Goal: Task Accomplishment & Management: Complete application form

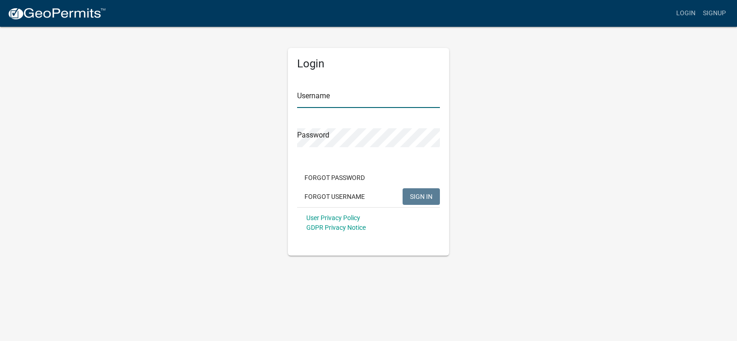
type input "[PERSON_NAME][EMAIL_ADDRESS][DOMAIN_NAME]"
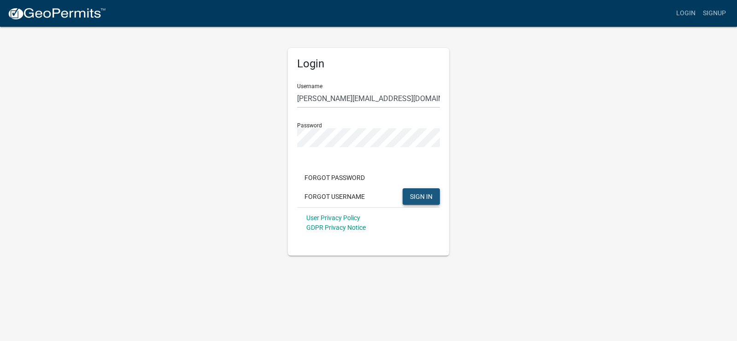
click at [425, 196] on span "SIGN IN" at bounding box center [421, 195] width 23 height 7
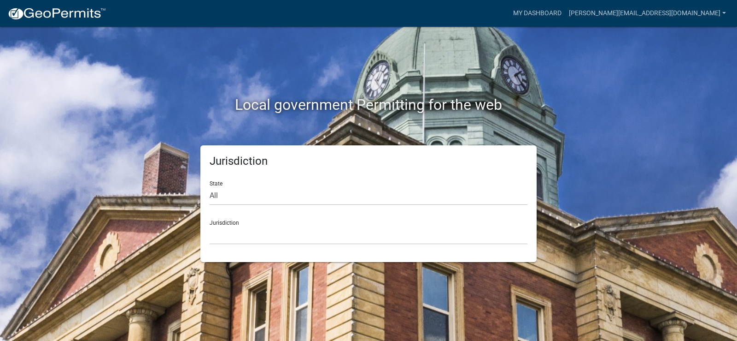
click at [236, 221] on div "Jurisdiction [GEOGRAPHIC_DATA], [US_STATE] [GEOGRAPHIC_DATA], [US_STATE][PERSON…" at bounding box center [369, 228] width 318 height 32
click at [226, 198] on select "All [US_STATE] [US_STATE] [US_STATE] [US_STATE] [US_STATE] [US_STATE] [US_STATE…" at bounding box center [369, 195] width 318 height 19
select select "[US_STATE]"
click at [210, 186] on select "All [US_STATE] [US_STATE] [US_STATE] [US_STATE] [US_STATE] [US_STATE] [US_STATE…" at bounding box center [369, 195] width 318 height 19
click at [517, 219] on div "Jurisdiction [GEOGRAPHIC_DATA], [US_STATE][PERSON_NAME][GEOGRAPHIC_DATA], [US_S…" at bounding box center [369, 228] width 318 height 32
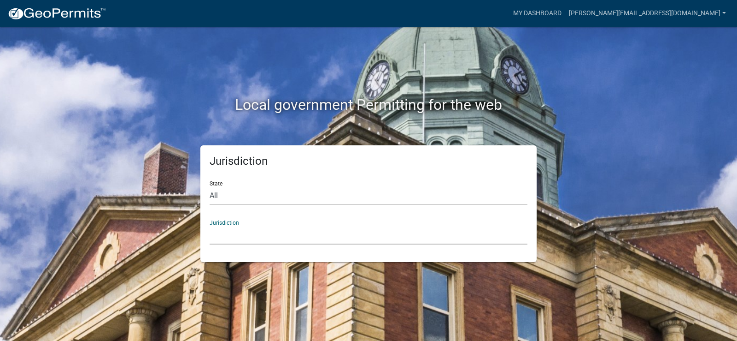
click at [376, 225] on select "[GEOGRAPHIC_DATA], [US_STATE][PERSON_NAME][GEOGRAPHIC_DATA], [US_STATE][PERSON_…" at bounding box center [369, 234] width 318 height 19
click at [669, 112] on div "Local government Permitting for the web Jurisdiction State All [US_STATE] [US_S…" at bounding box center [368, 170] width 737 height 341
click at [239, 233] on select "[GEOGRAPHIC_DATA], [US_STATE][PERSON_NAME][GEOGRAPHIC_DATA], [US_STATE][PERSON_…" at bounding box center [369, 234] width 318 height 19
click at [665, 68] on div "Local government Permitting for the web Jurisdiction State All [US_STATE] [US_S…" at bounding box center [368, 170] width 737 height 341
click at [565, 12] on link "My Dashboard" at bounding box center [538, 14] width 56 height 18
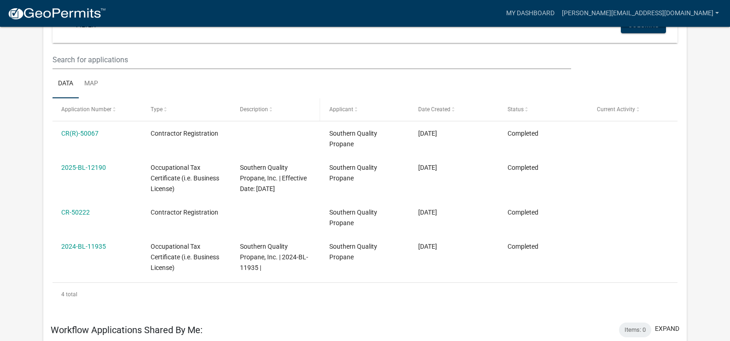
scroll to position [122, 0]
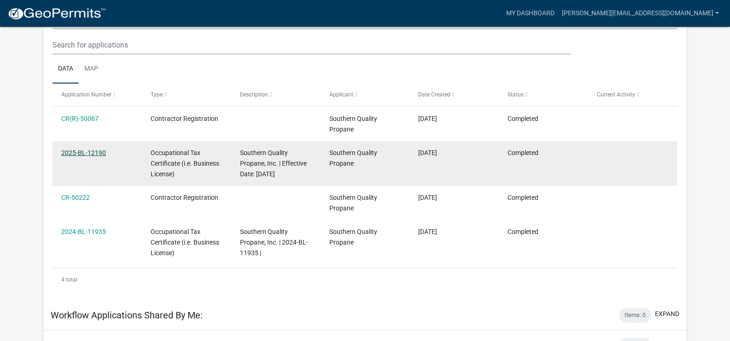
click at [98, 153] on link "2025-BL-12190" at bounding box center [83, 152] width 45 height 7
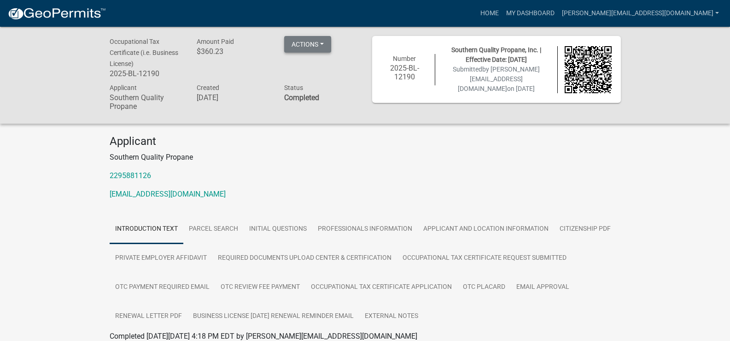
click at [326, 45] on button "Actions" at bounding box center [307, 44] width 47 height 17
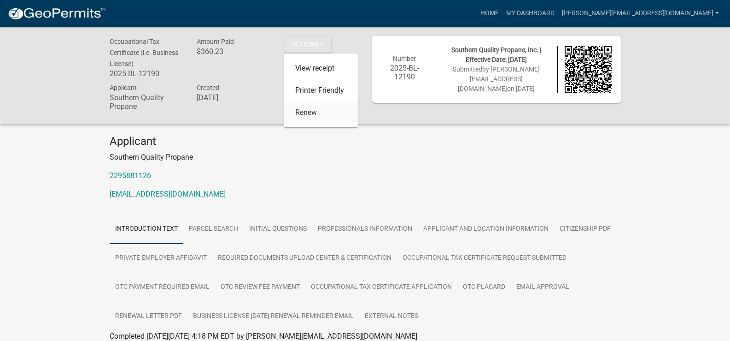
click at [308, 112] on link "Renew" at bounding box center [321, 112] width 74 height 22
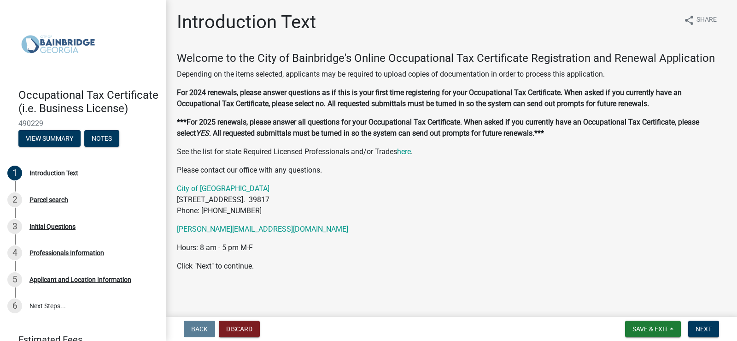
scroll to position [2, 0]
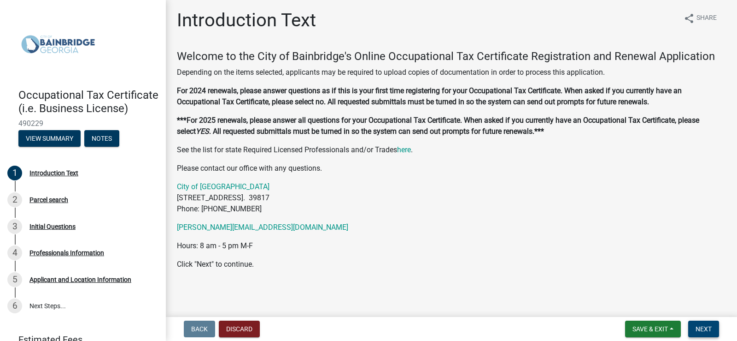
click at [703, 333] on button "Next" at bounding box center [703, 328] width 31 height 17
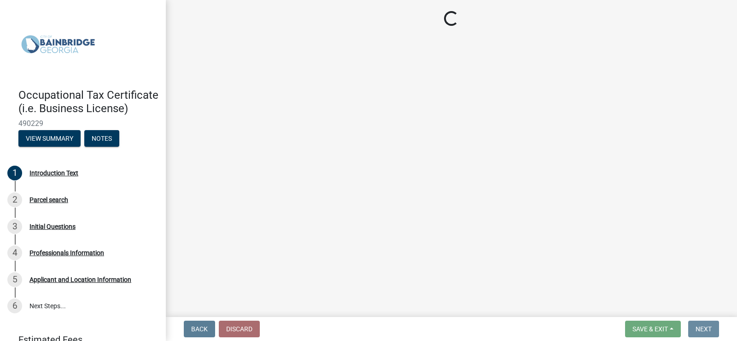
scroll to position [0, 0]
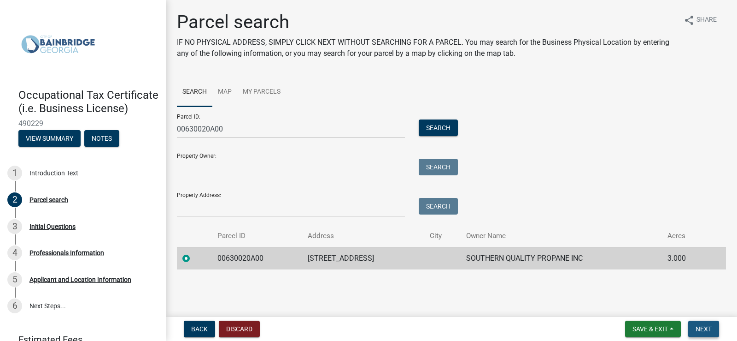
click at [706, 333] on button "Next" at bounding box center [703, 328] width 31 height 17
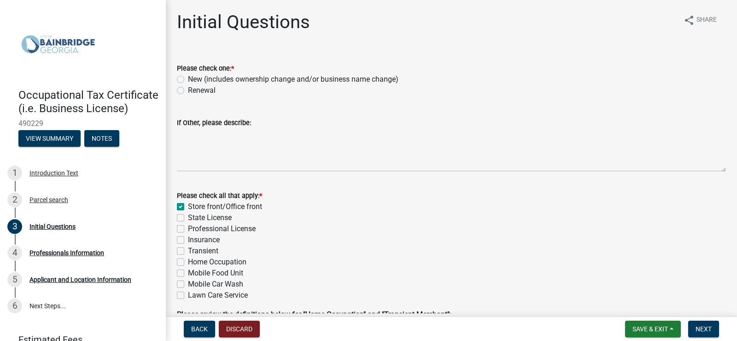
click at [188, 91] on label "Renewal" at bounding box center [202, 90] width 28 height 11
click at [188, 91] on input "Renewal" at bounding box center [191, 88] width 6 height 6
radio input "true"
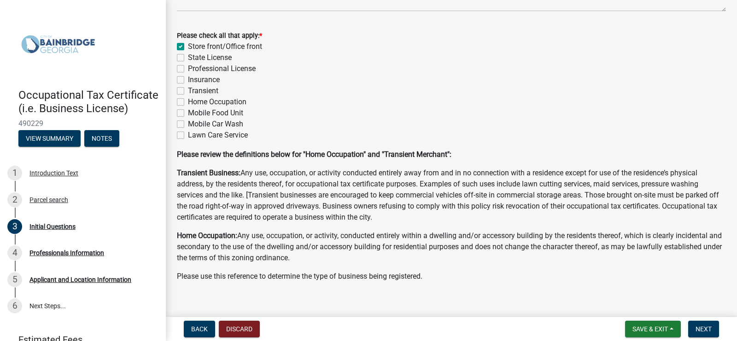
scroll to position [172, 0]
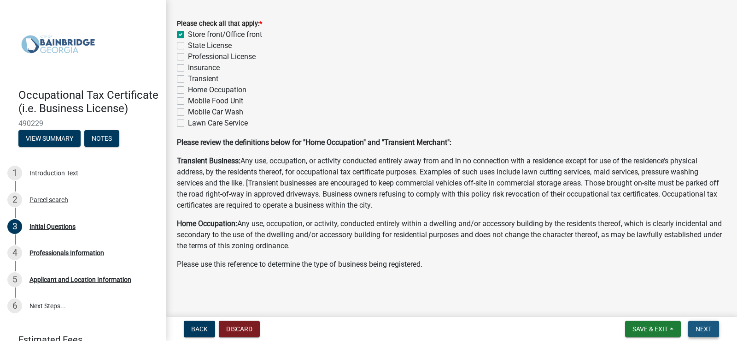
click at [707, 326] on span "Next" at bounding box center [704, 328] width 16 height 7
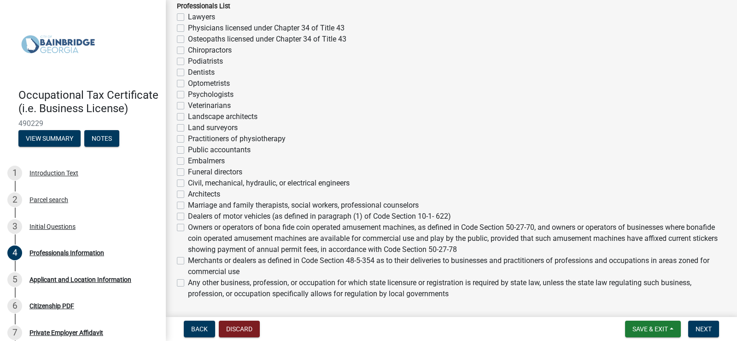
scroll to position [276, 0]
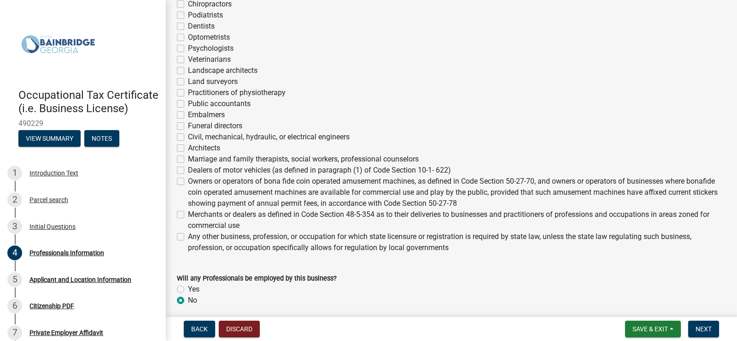
click at [188, 248] on label "Any other business, profession, or occupation for which state licensure or regi…" at bounding box center [457, 242] width 538 height 22
click at [188, 237] on input "Any other business, profession, or occupation for which state licensure or regi…" at bounding box center [191, 234] width 6 height 6
checkbox input "true"
checkbox input "false"
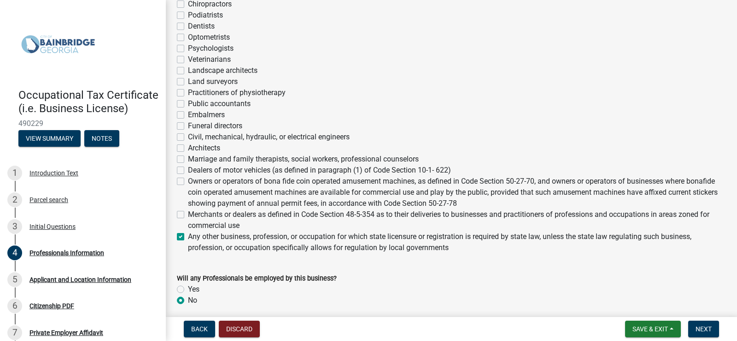
checkbox input "false"
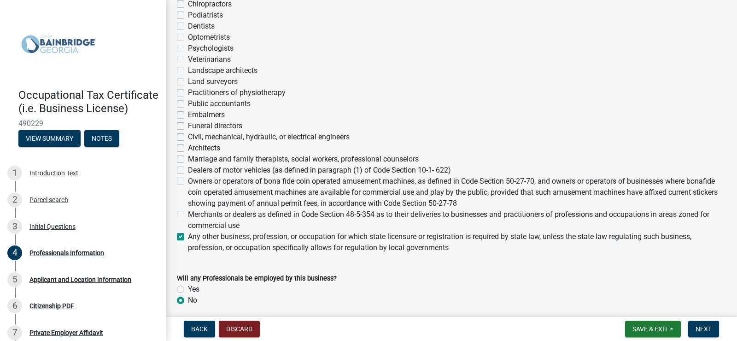
checkbox input "false"
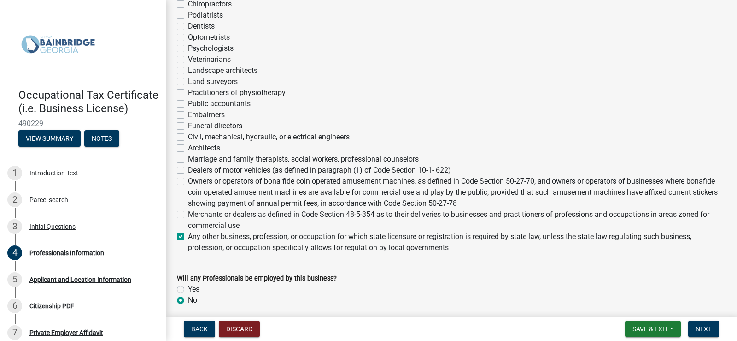
checkbox input "false"
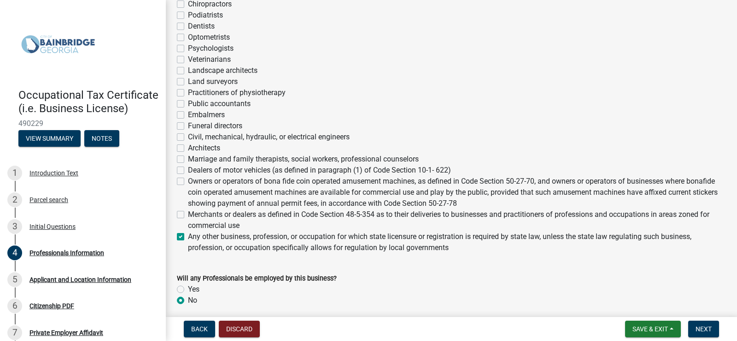
checkbox input "false"
checkbox input "true"
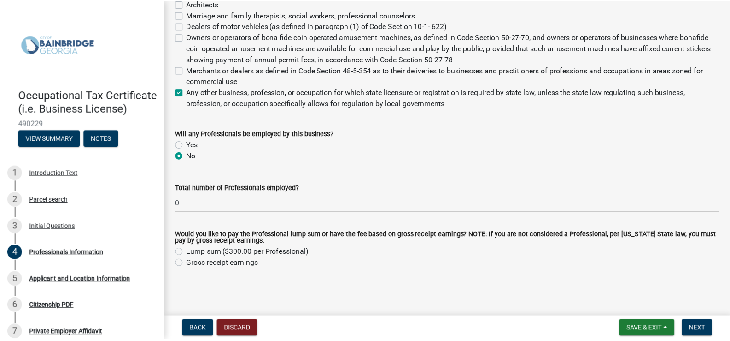
scroll to position [432, 0]
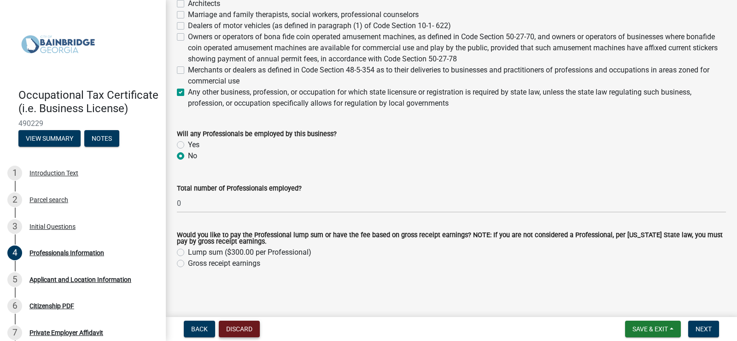
click at [234, 328] on button "Discard" at bounding box center [239, 328] width 41 height 17
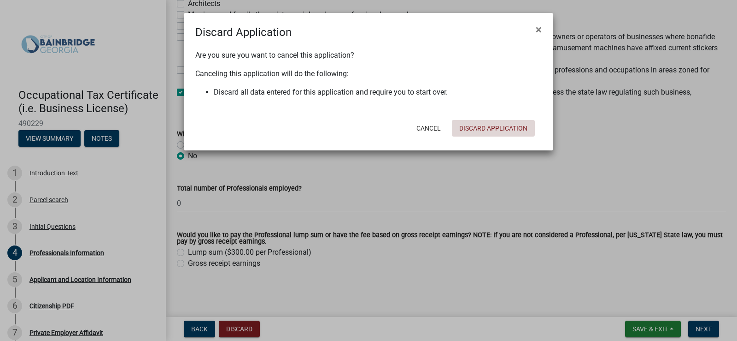
click at [491, 130] on button "Discard Application" at bounding box center [493, 128] width 83 height 17
